Goal: Book appointment/travel/reservation

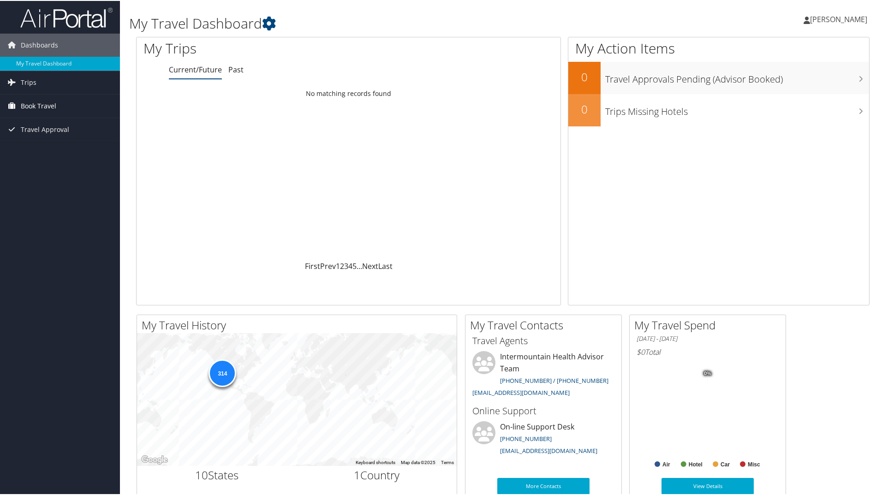
click at [35, 106] on span "Book Travel" at bounding box center [39, 105] width 36 height 23
click at [52, 151] on link "Book/Manage Online Trips" at bounding box center [60, 151] width 120 height 14
